Goal: Find specific page/section: Find specific page/section

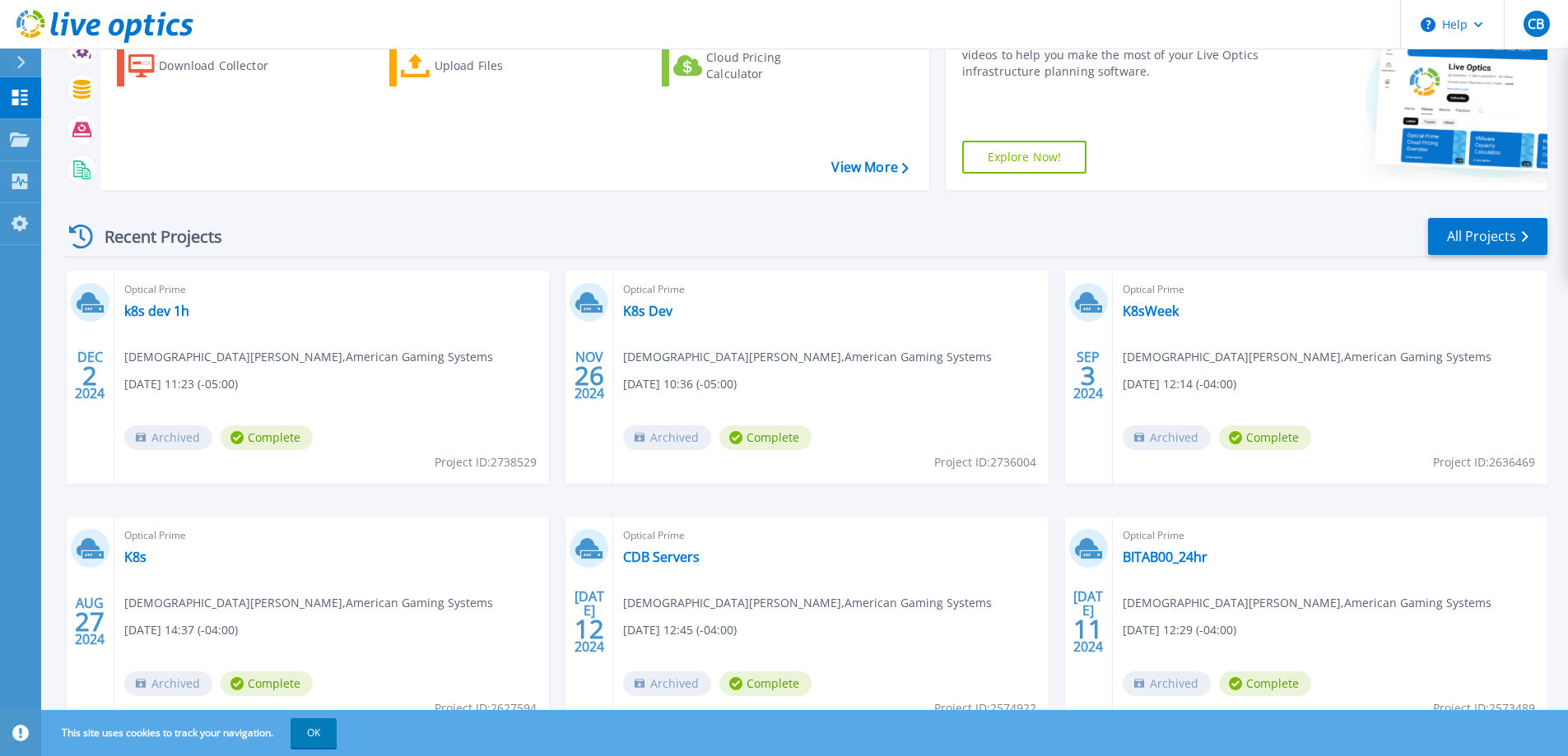
scroll to position [60, 0]
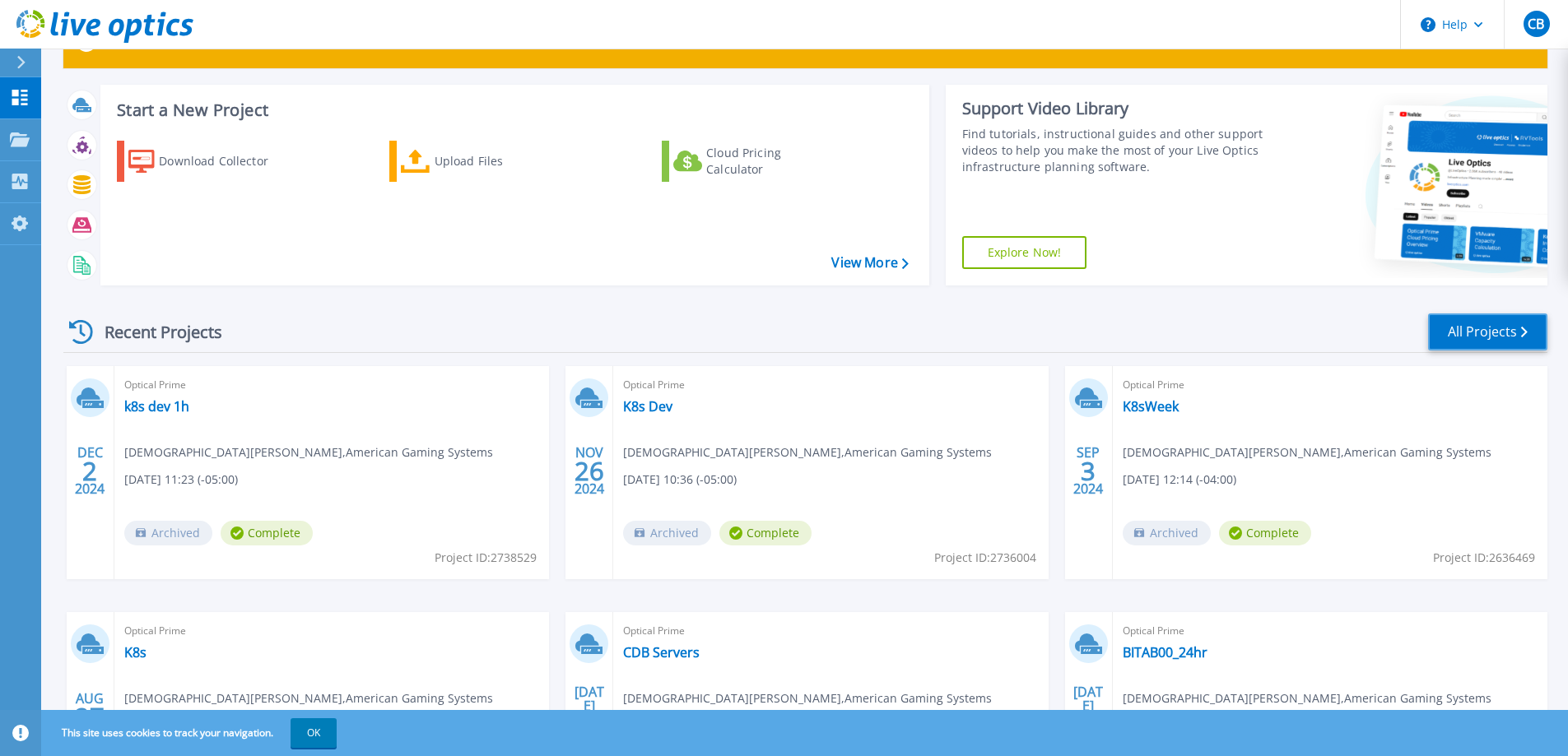
click at [1504, 334] on link "All Projects" at bounding box center [1487, 332] width 119 height 37
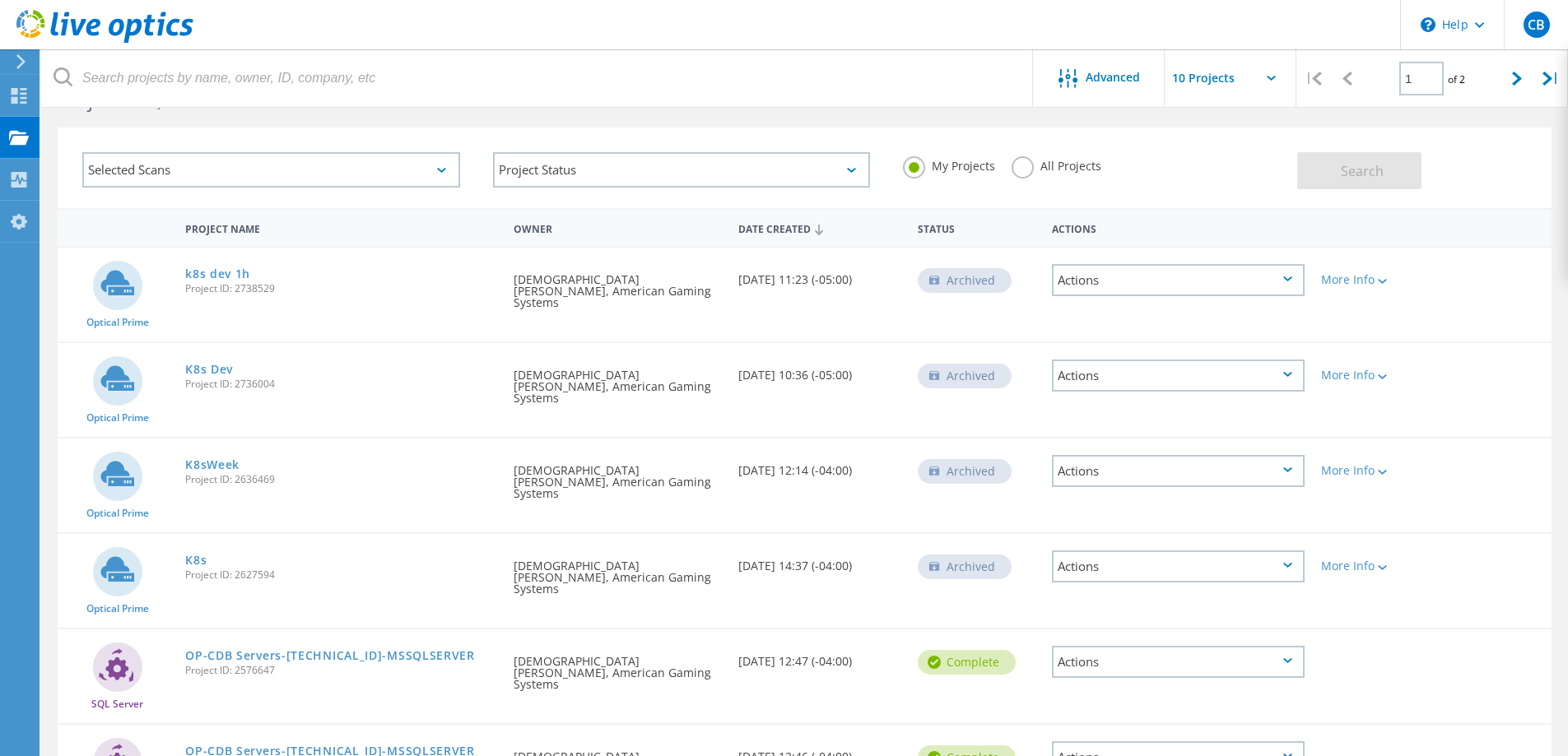
scroll to position [39, 0]
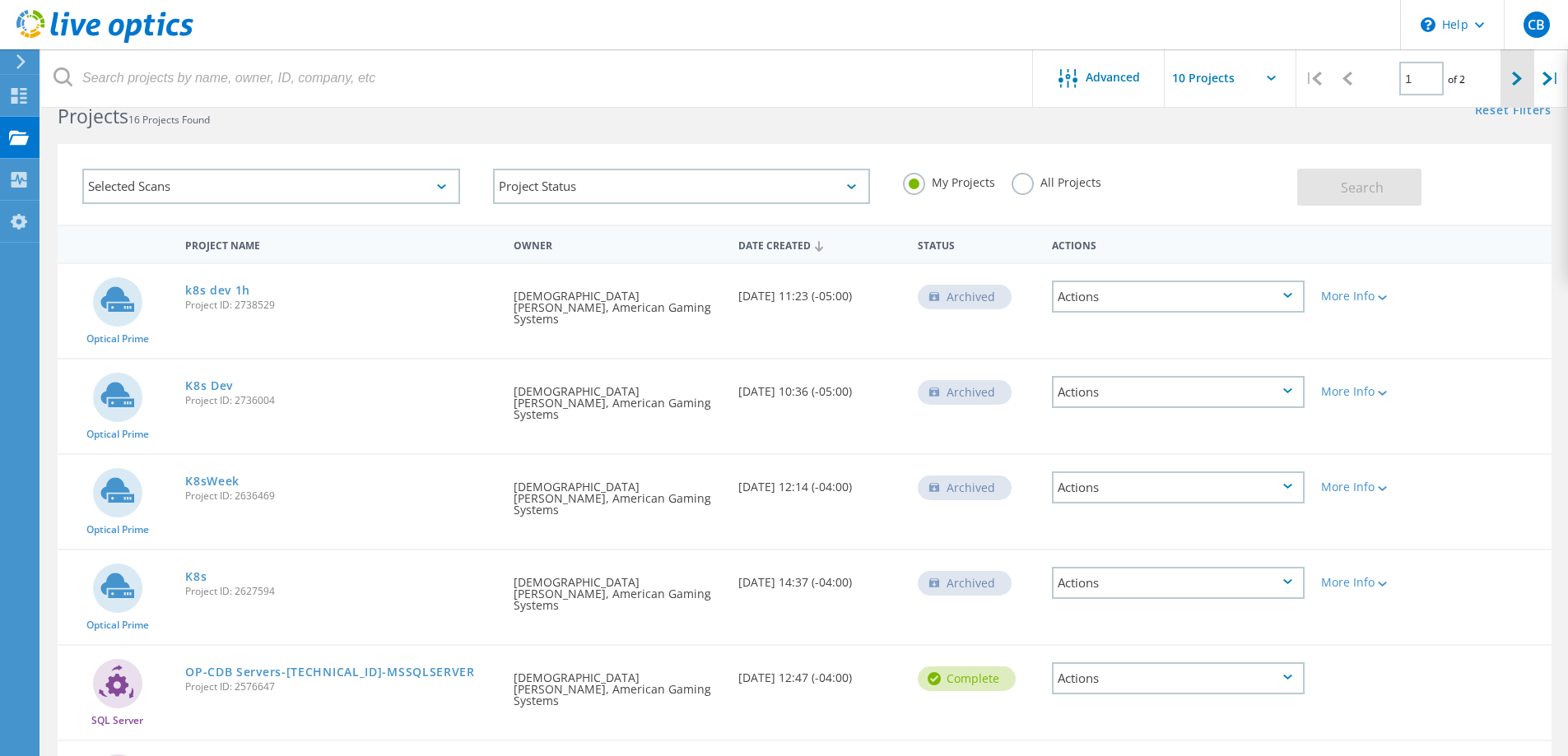
click at [1519, 78] on icon at bounding box center [1517, 79] width 10 height 14
type input "2"
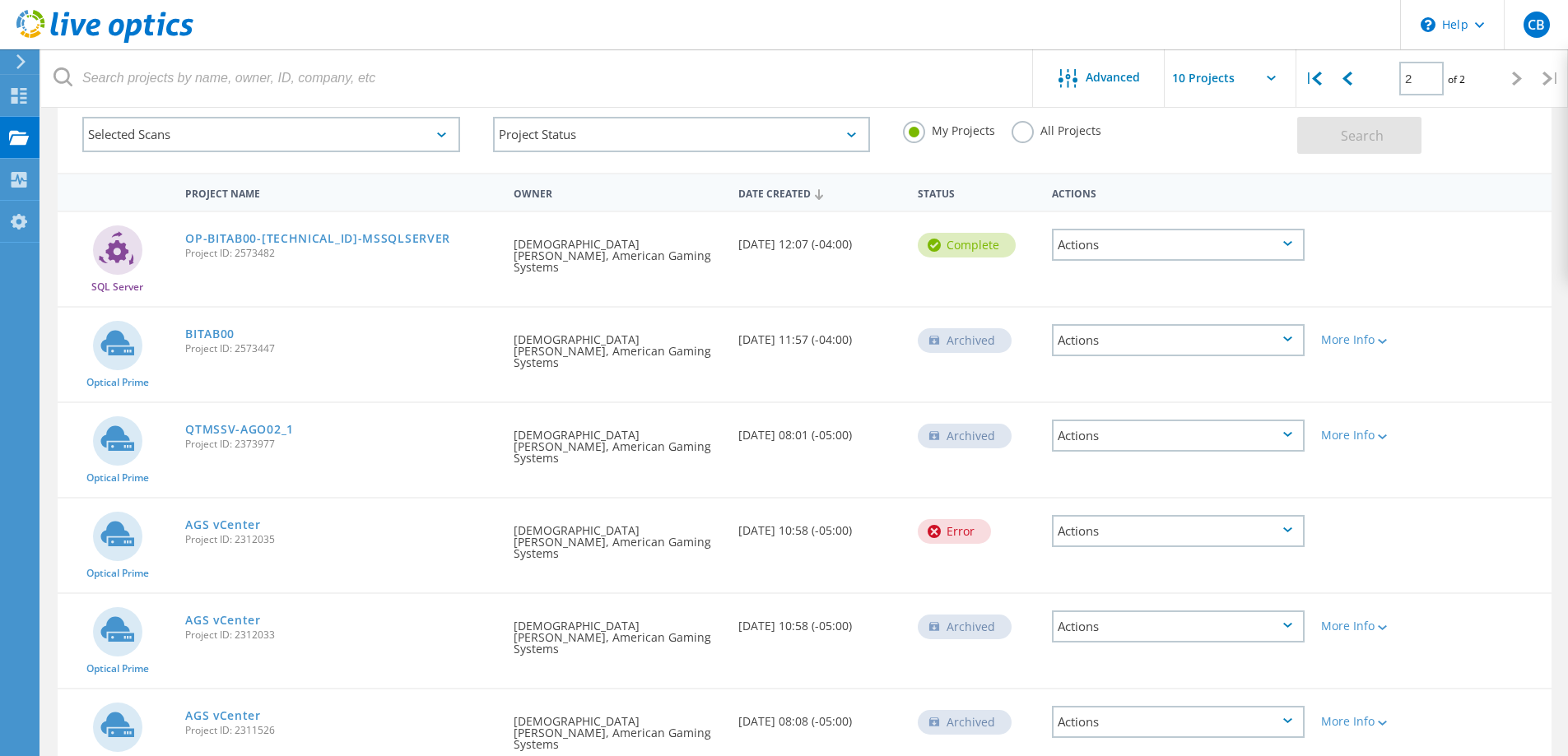
scroll to position [115, 0]
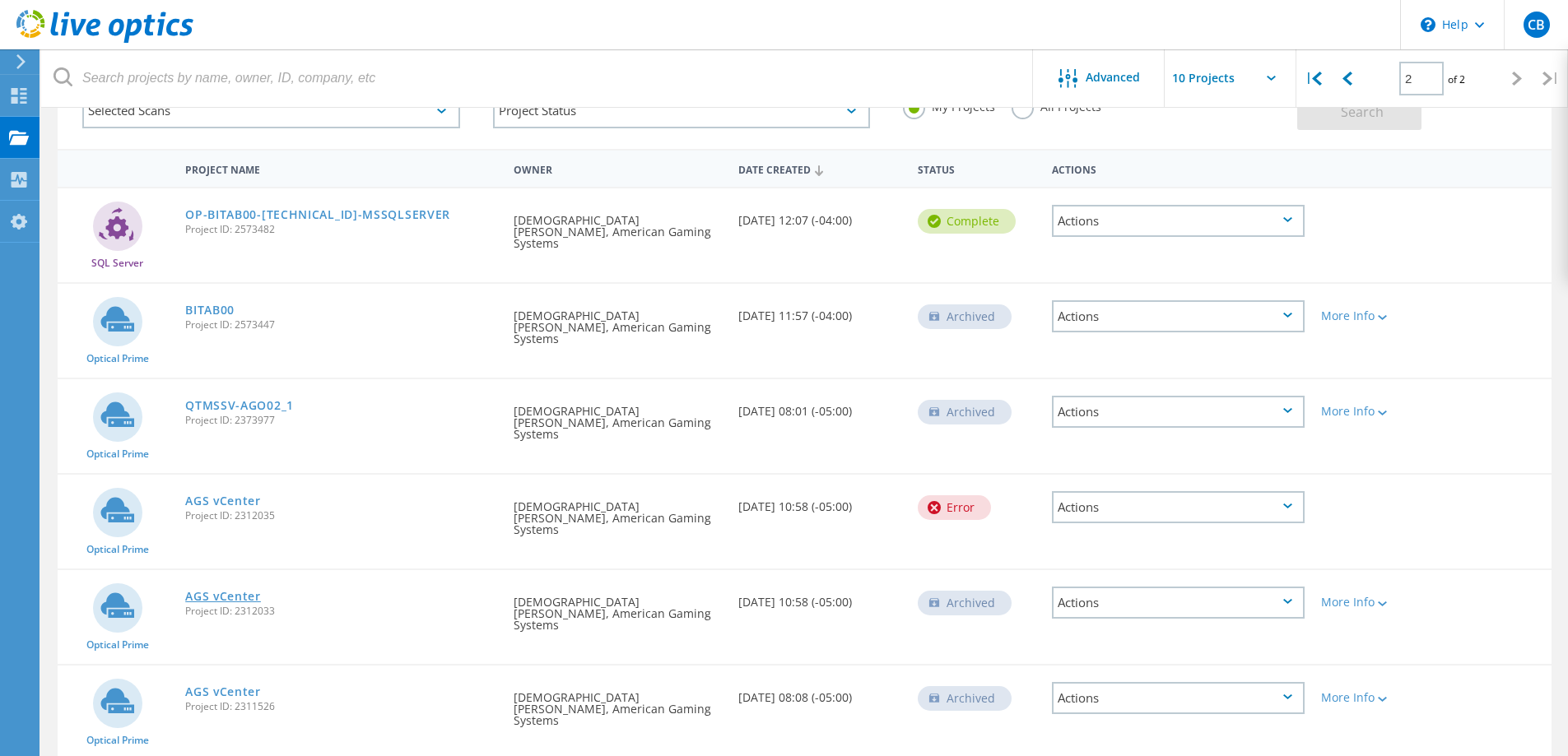
click at [224, 591] on link "AGS vCenter" at bounding box center [223, 597] width 76 height 12
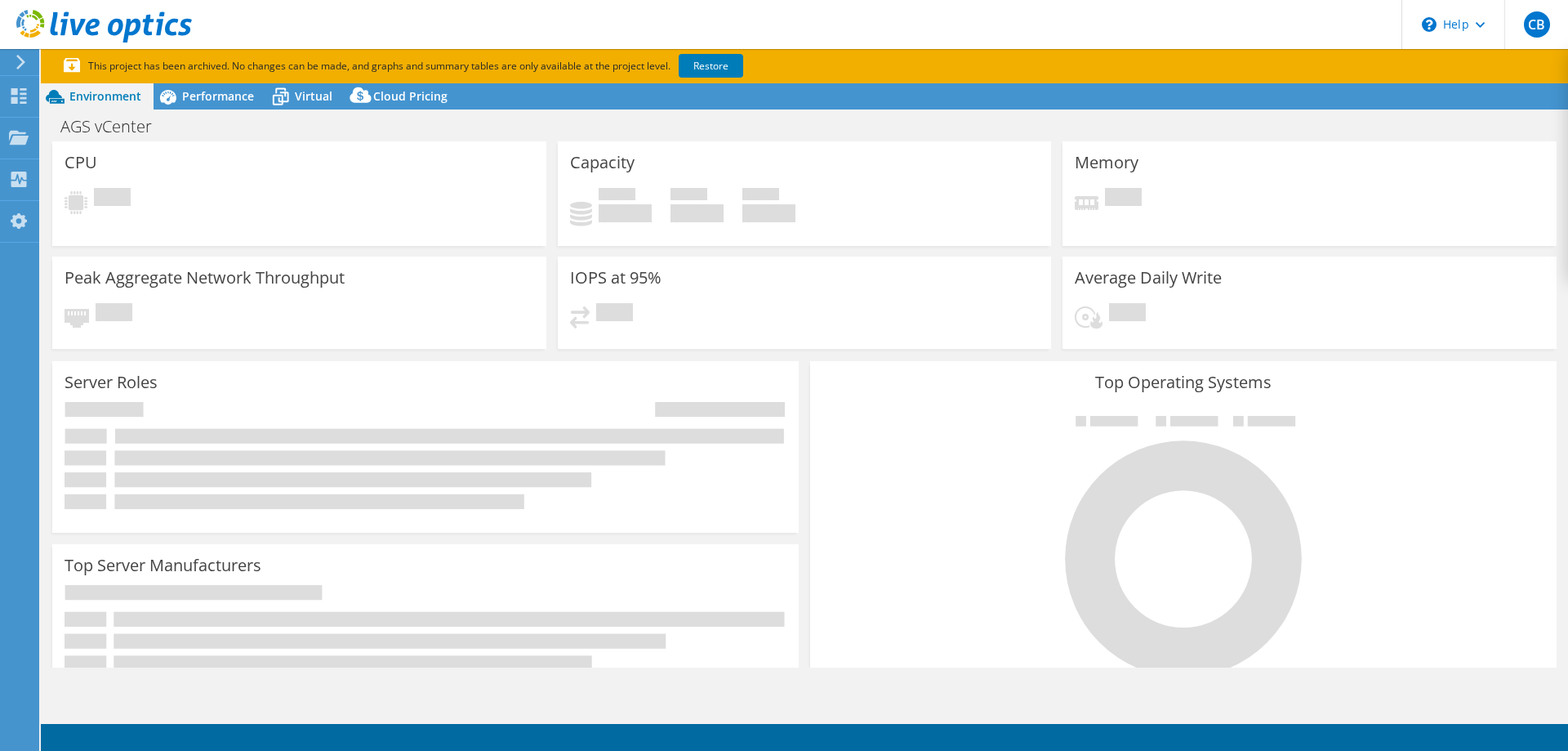
select select "USD"
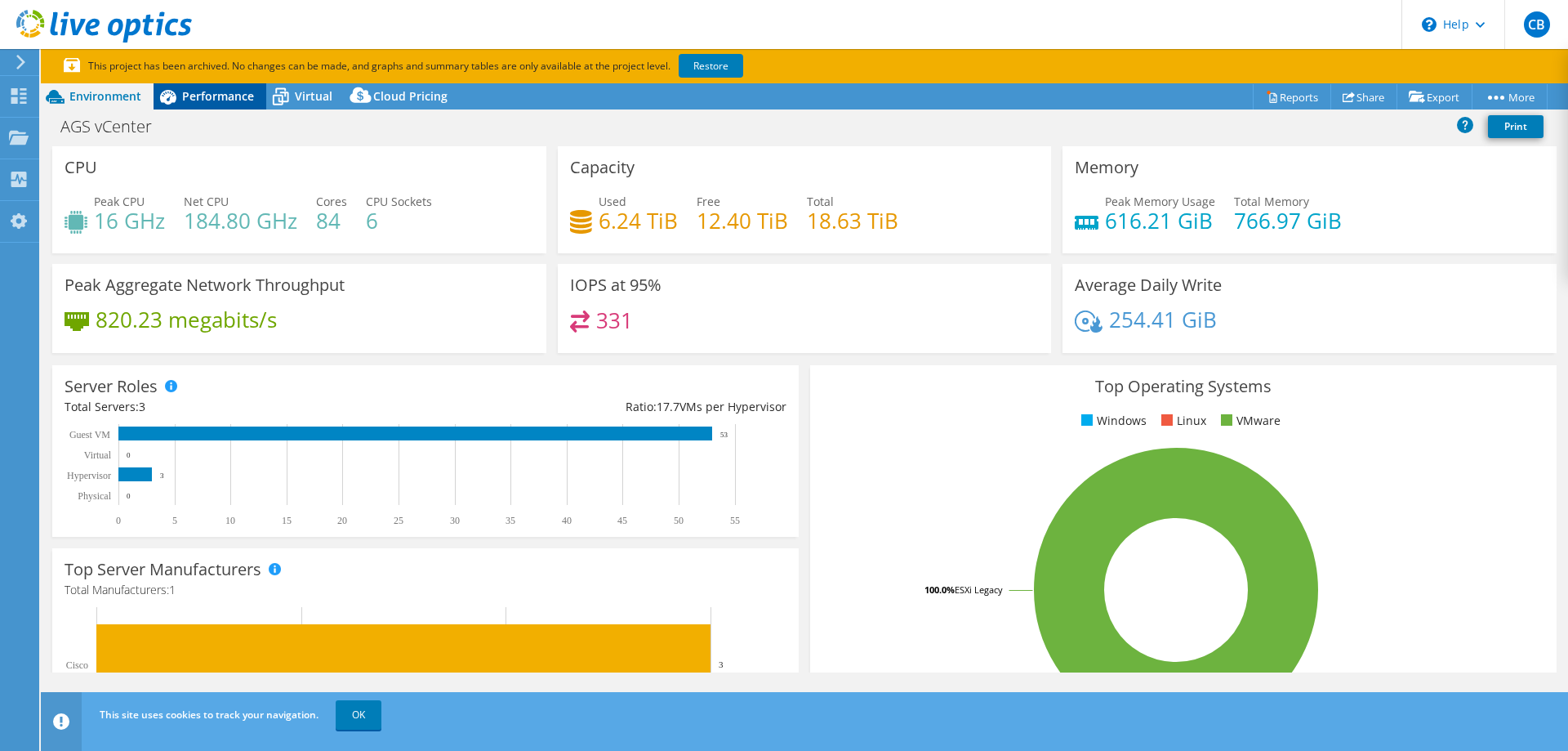
click at [190, 100] on span "Performance" at bounding box center [218, 96] width 72 height 16
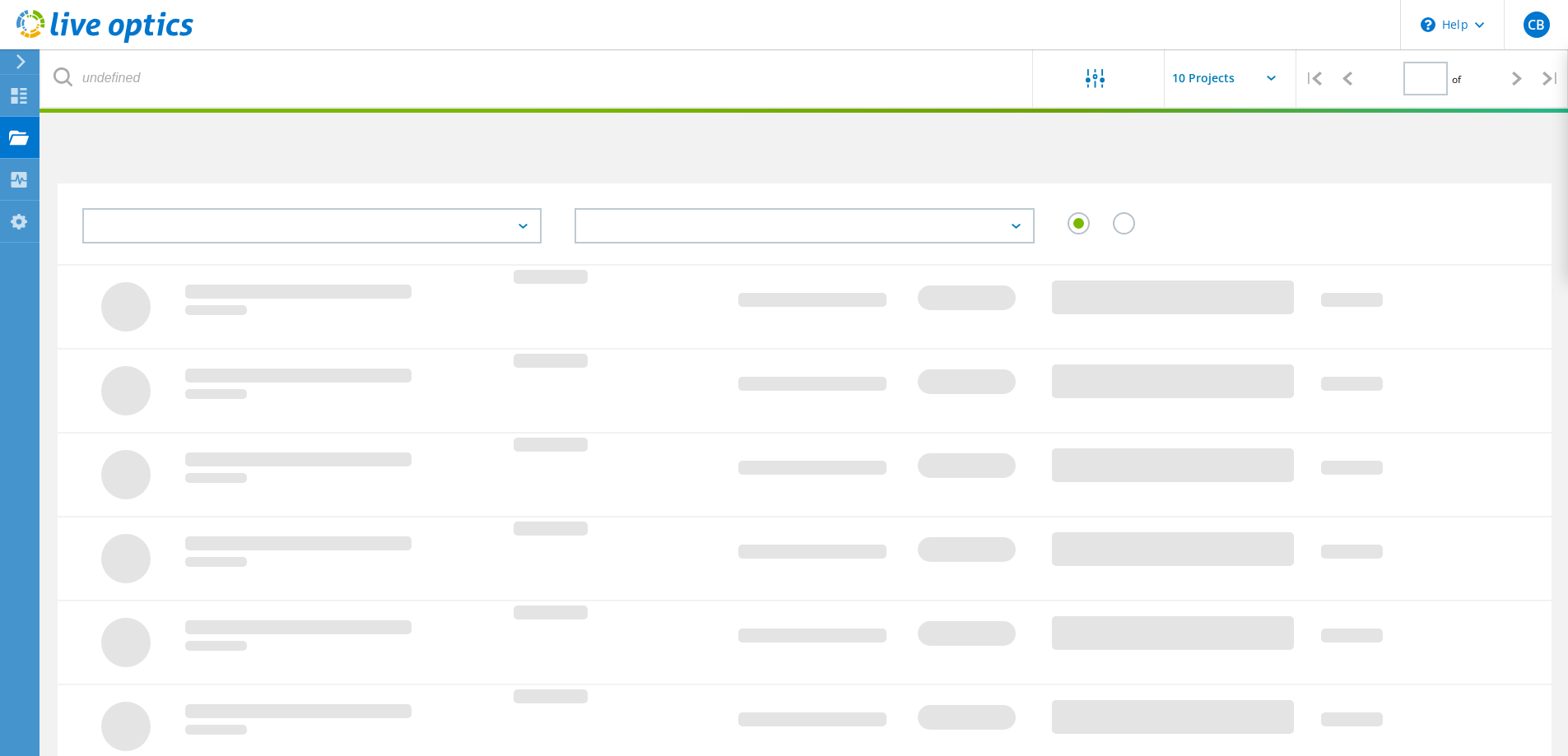
type input "2"
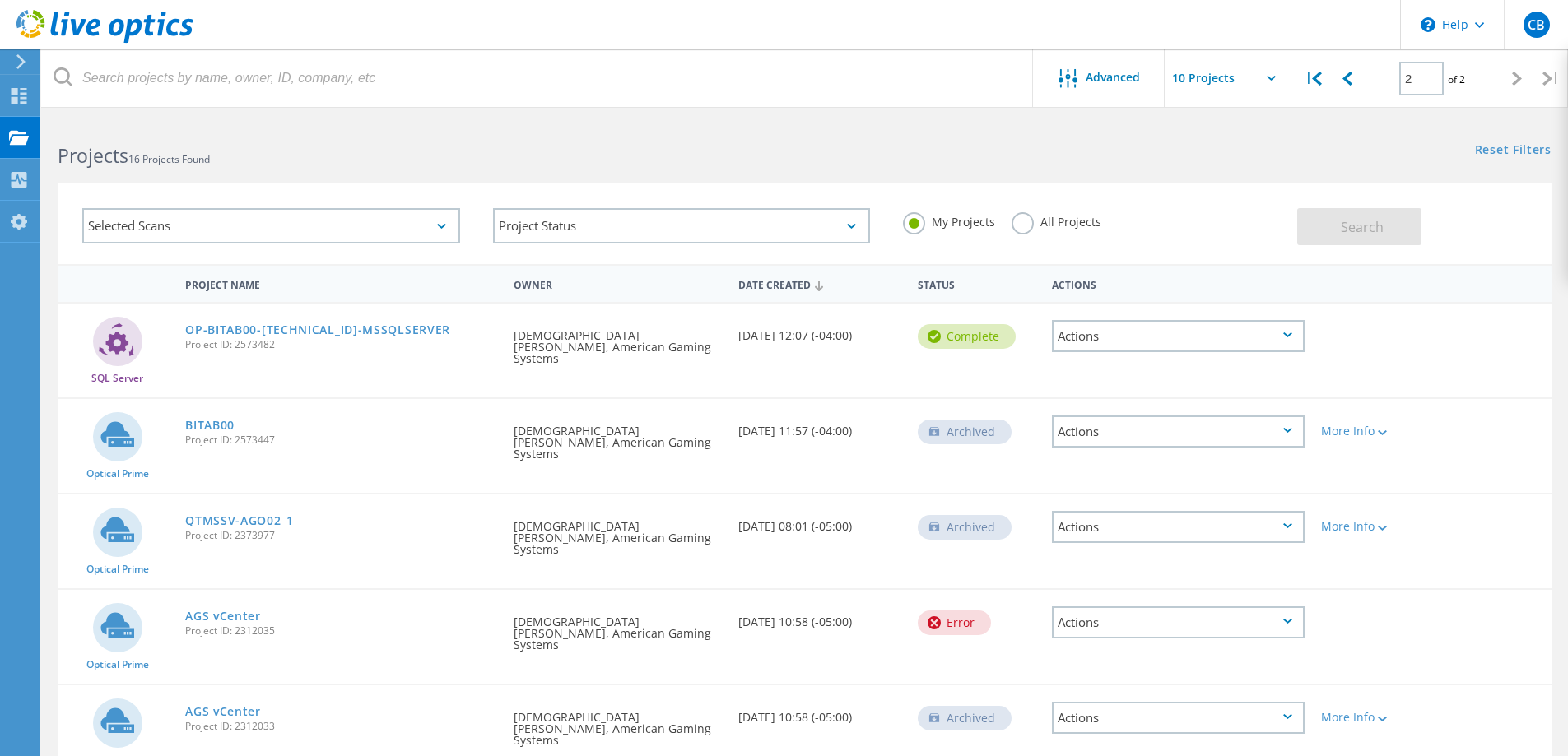
click at [239, 192] on div "Selected Scans" at bounding box center [271, 225] width 411 height 68
